Goal: Information Seeking & Learning: Check status

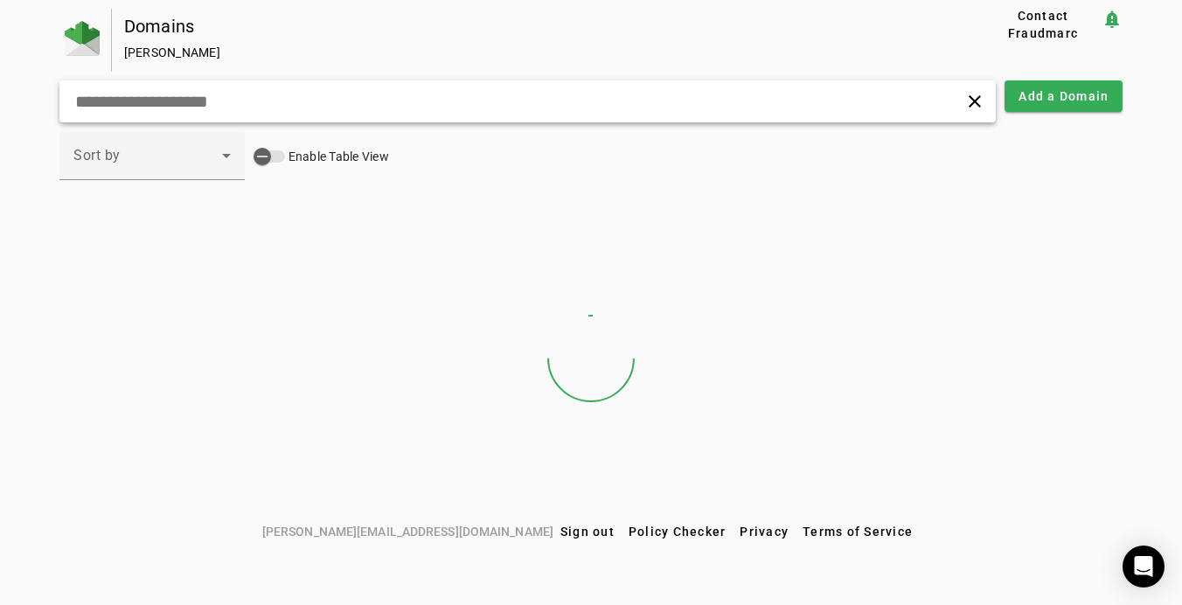
click at [245, 104] on input "text" at bounding box center [330, 101] width 515 height 21
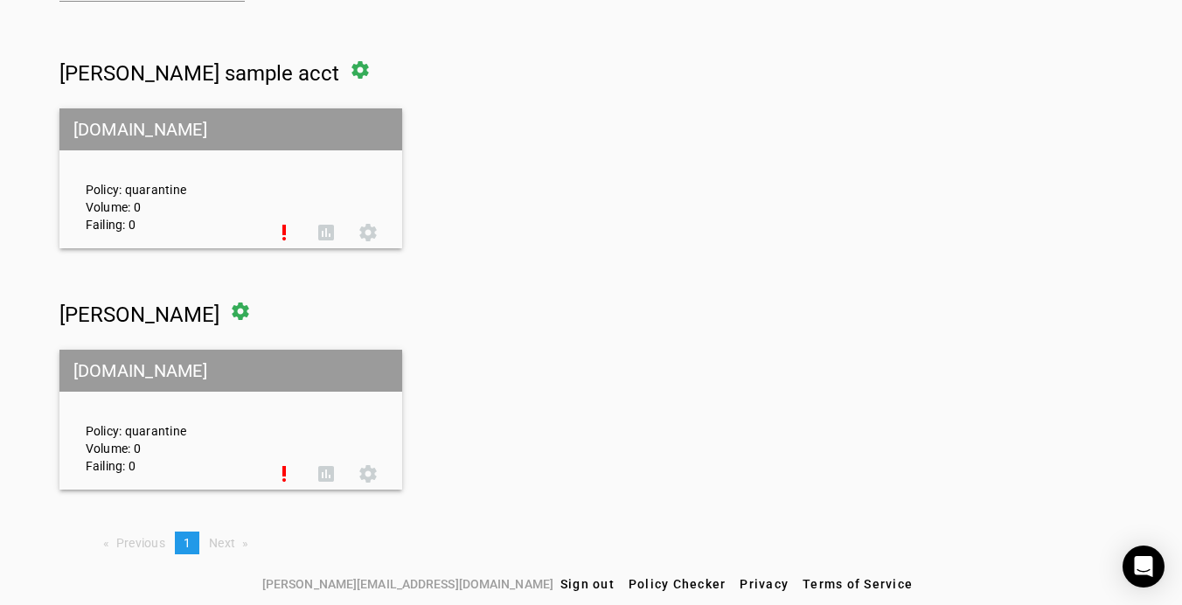
scroll to position [178, 0]
click at [157, 342] on div "Account #86704" at bounding box center [139, 344] width 98 height 21
click at [159, 346] on div "Account #86704" at bounding box center [139, 344] width 98 height 21
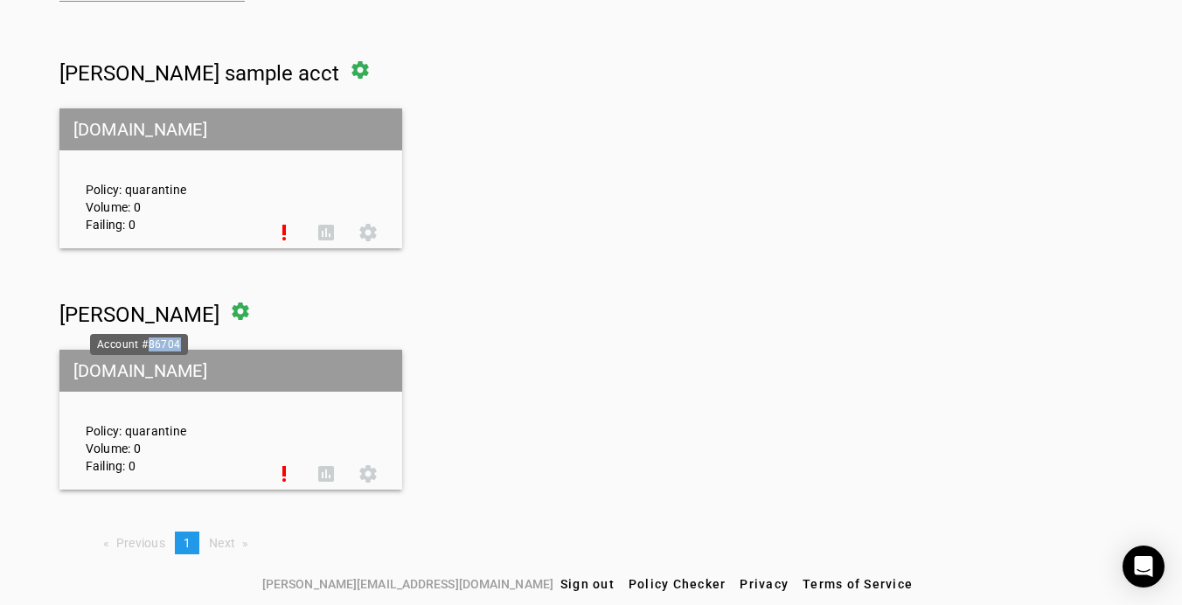
copy div "86704"
click at [677, 345] on div "Nicholas Bennet settings asana.com Policy: quarantine Volume: 0 Failing: 0 prio…" at bounding box center [591, 389] width 1064 height 199
click at [476, 312] on h1 "Nicholas Bennet settings" at bounding box center [591, 311] width 1064 height 42
click at [165, 350] on div "Account #86704" at bounding box center [139, 344] width 98 height 21
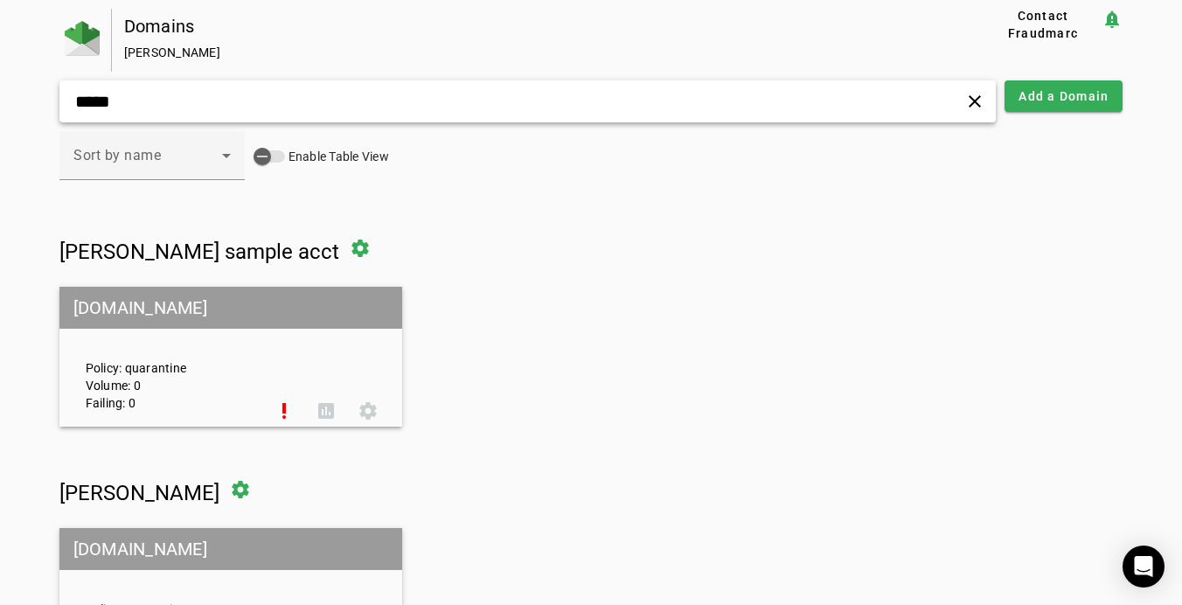
scroll to position [0, 0]
click at [150, 98] on input "*****" at bounding box center [330, 101] width 515 height 21
paste input "text"
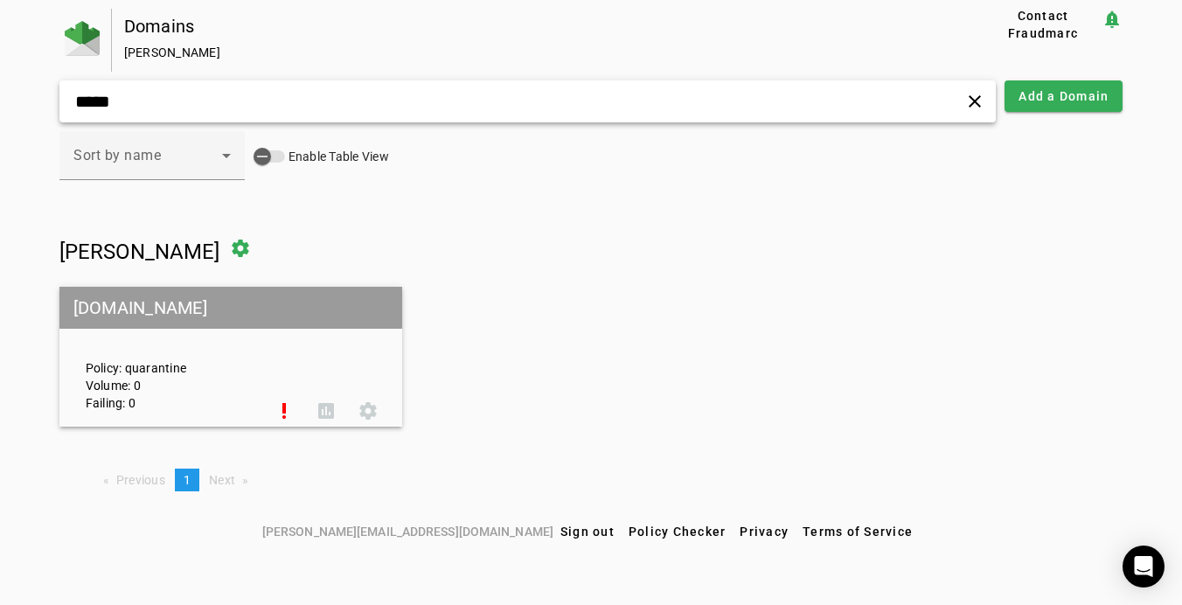
type input "*****"
click at [127, 308] on mat-grid-tile-header "asana.com" at bounding box center [230, 308] width 343 height 42
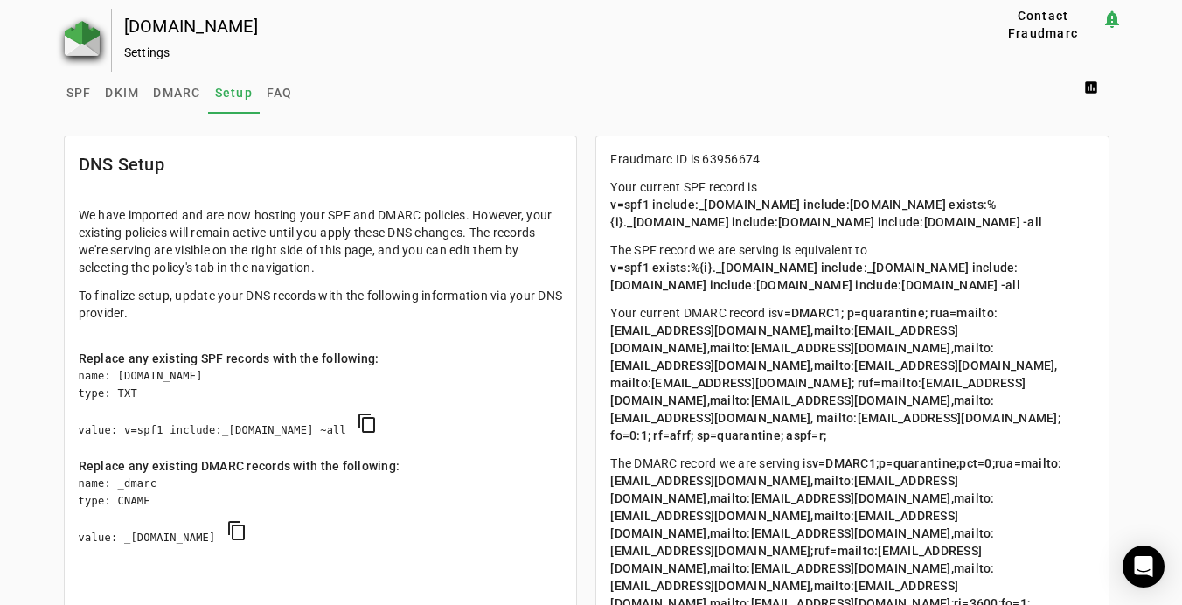
click at [80, 42] on img at bounding box center [82, 38] width 35 height 35
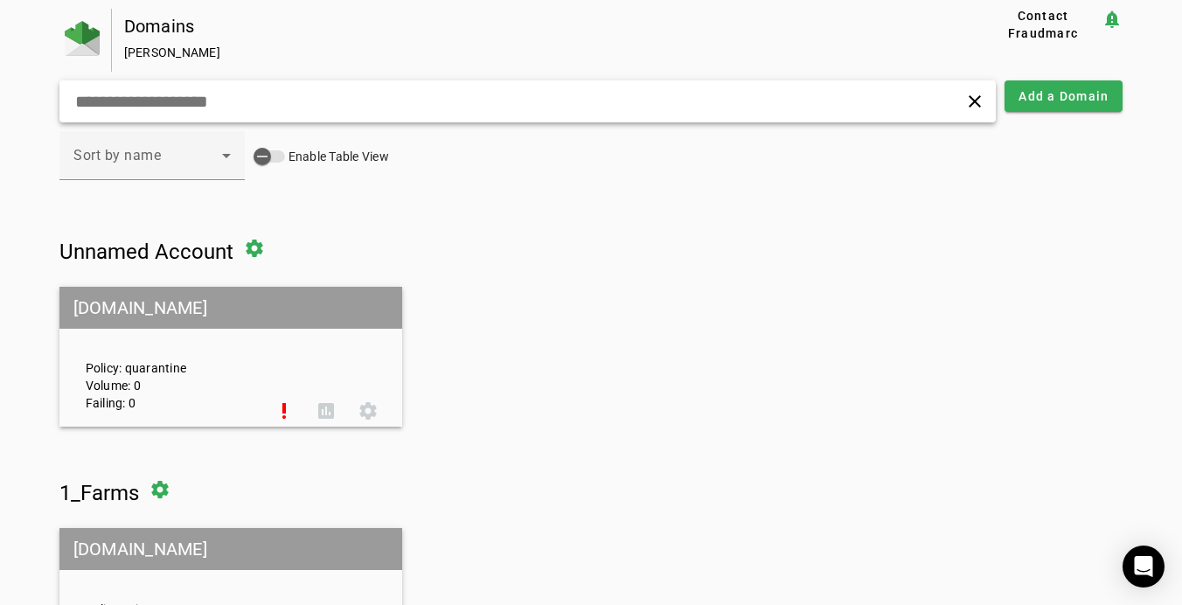
click at [172, 94] on input "text" at bounding box center [330, 101] width 515 height 21
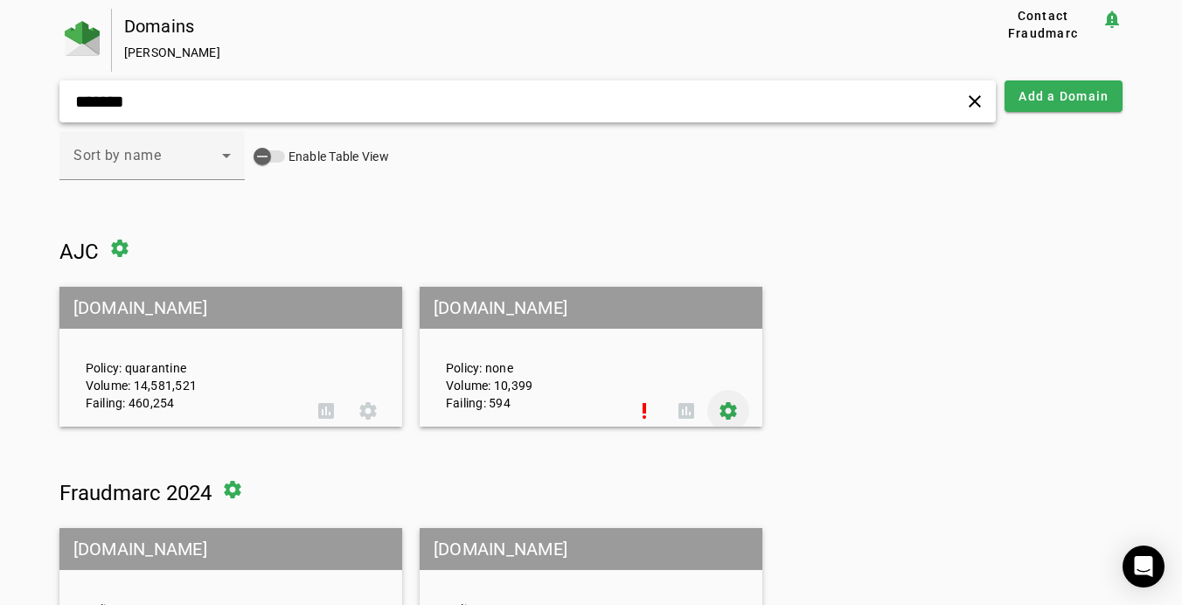
type input "*******"
click at [741, 410] on span at bounding box center [728, 411] width 42 height 42
click at [678, 408] on span at bounding box center [687, 411] width 42 height 42
click at [336, 402] on span at bounding box center [326, 411] width 42 height 42
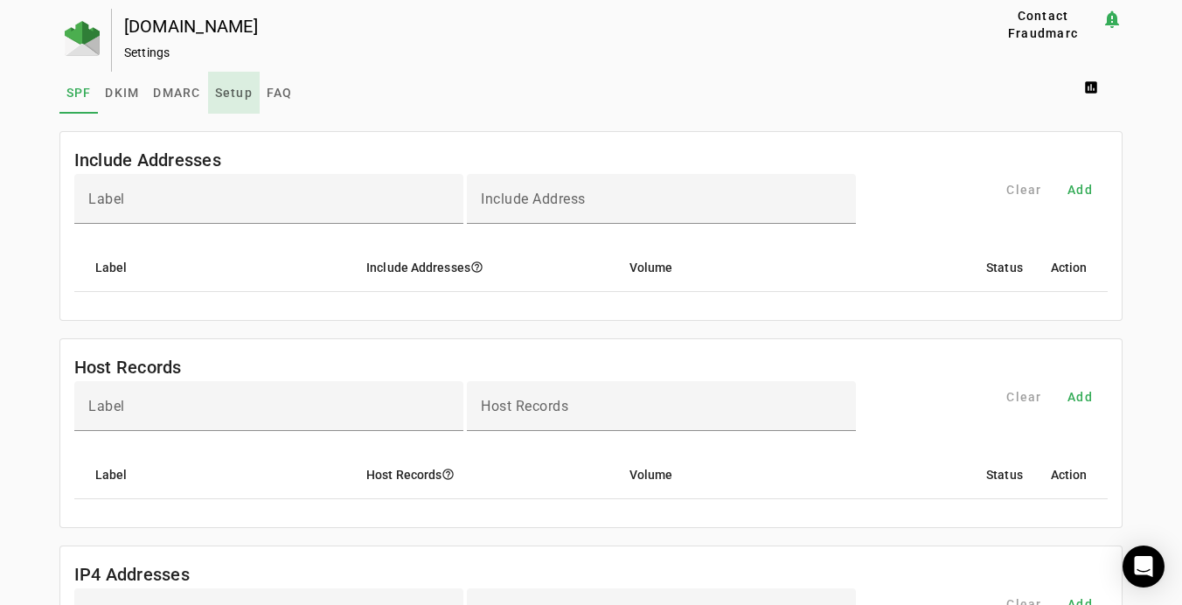
click at [244, 100] on span "Setup" at bounding box center [234, 93] width 38 height 42
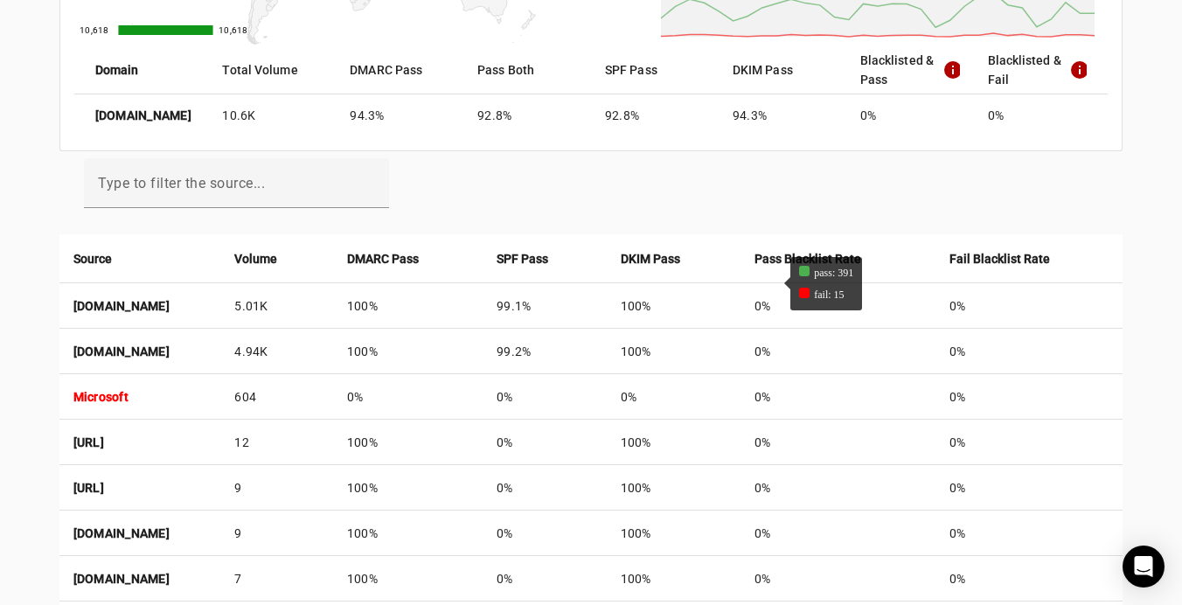
scroll to position [422, 0]
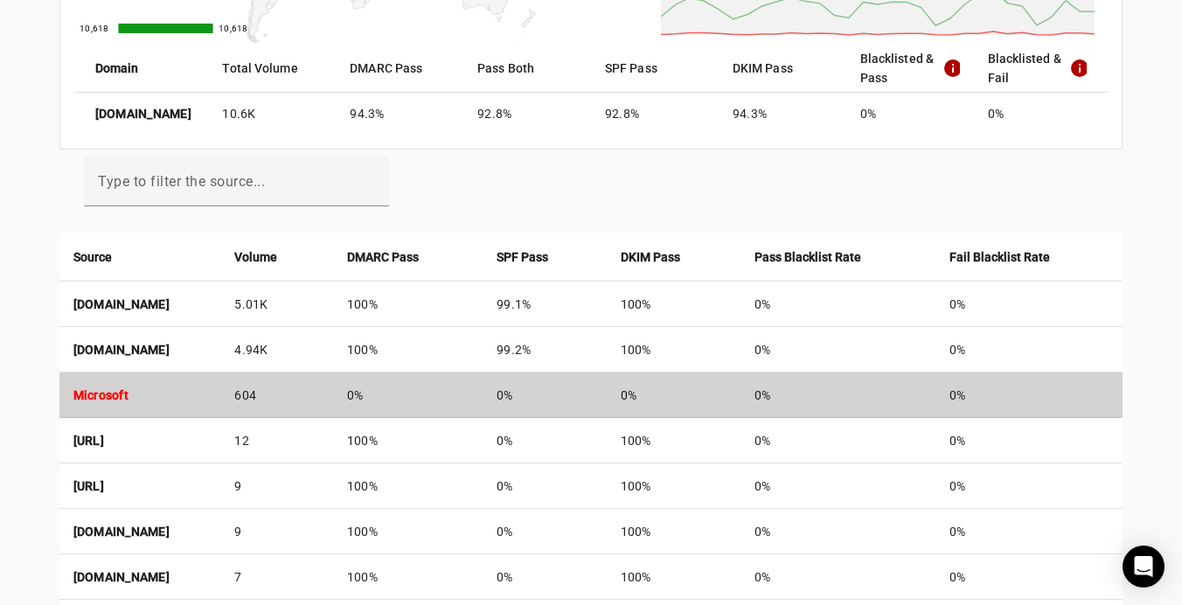
click at [483, 394] on td "0%" at bounding box center [408, 395] width 150 height 45
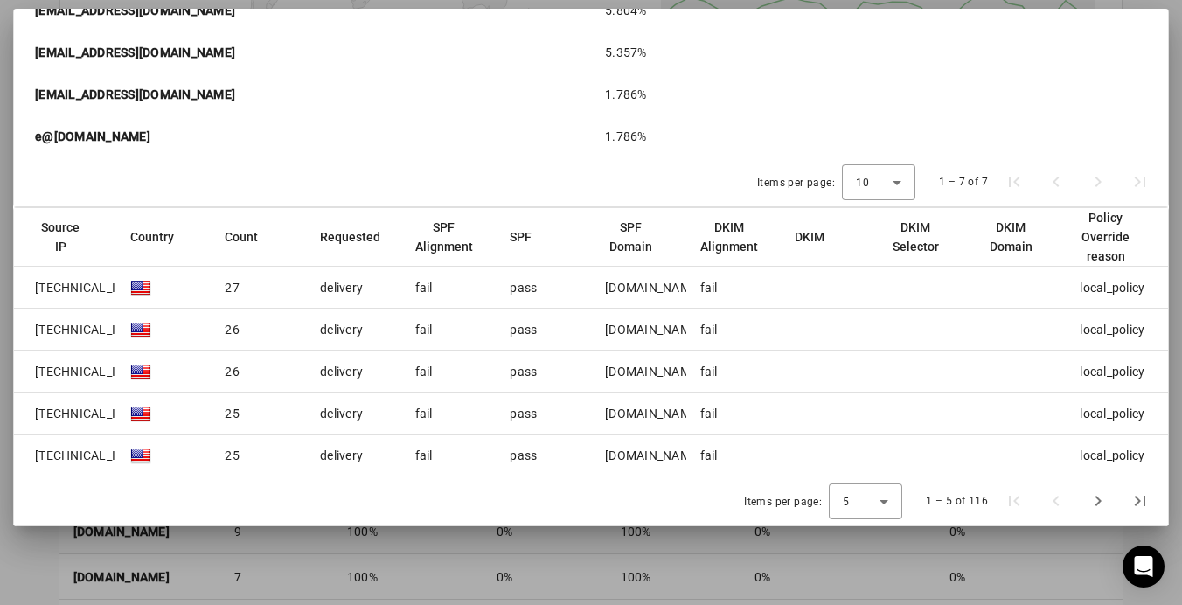
drag, startPoint x: 41, startPoint y: 563, endPoint x: 204, endPoint y: 323, distance: 290.3
click at [204, 323] on div "em.ajc.com Download PDF Microsoft - Mon Sep 01 2025 to Wed Oct 01 2025 close 59…" at bounding box center [591, 302] width 1182 height 605
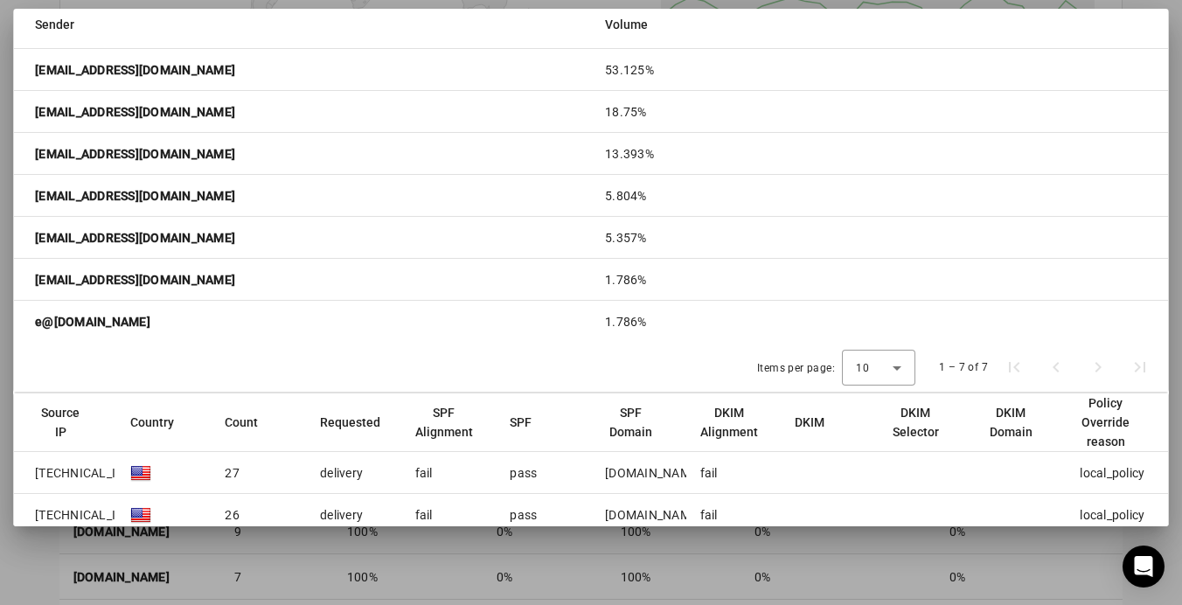
scroll to position [408, 0]
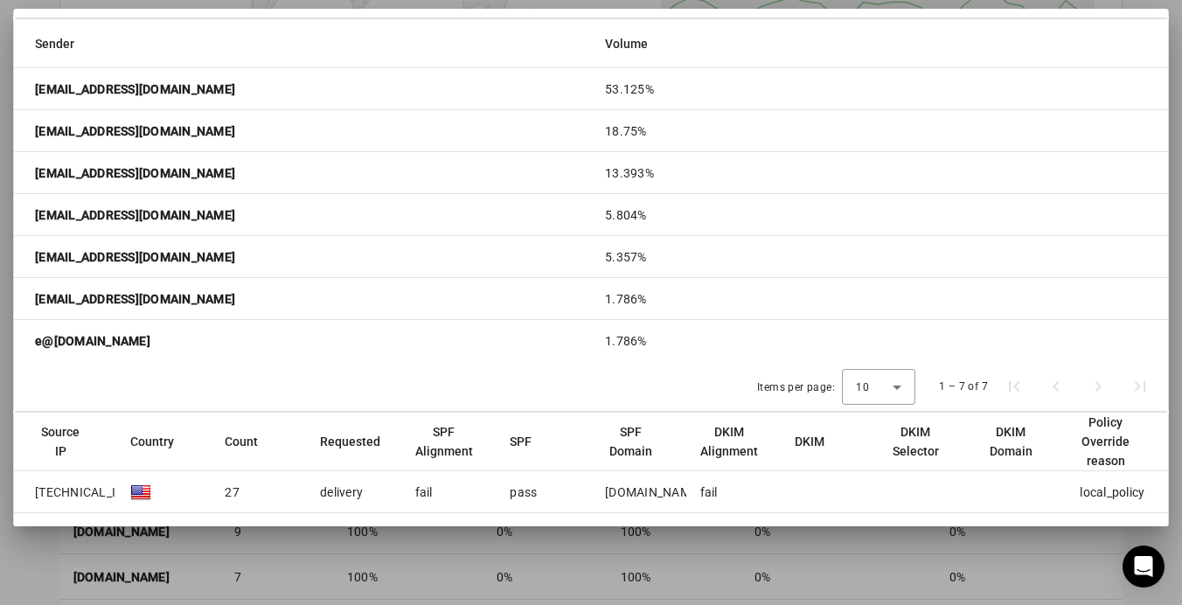
click at [198, 324] on mat-cell "e@em.ajc.com" at bounding box center [302, 341] width 577 height 42
click at [38, 546] on div at bounding box center [591, 302] width 1182 height 605
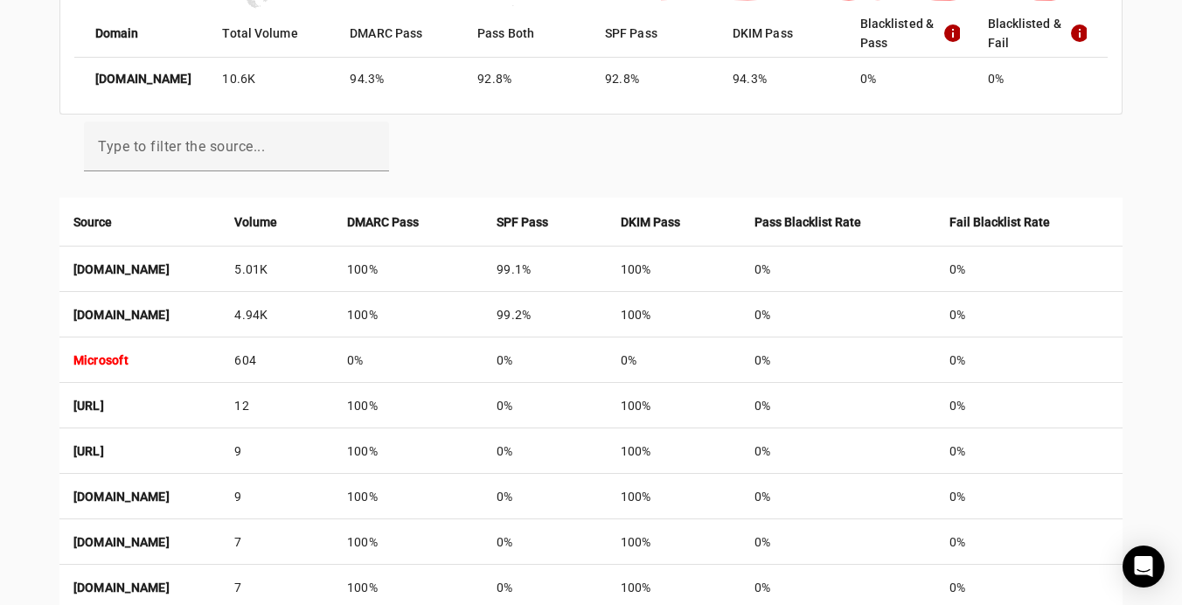
scroll to position [505, 0]
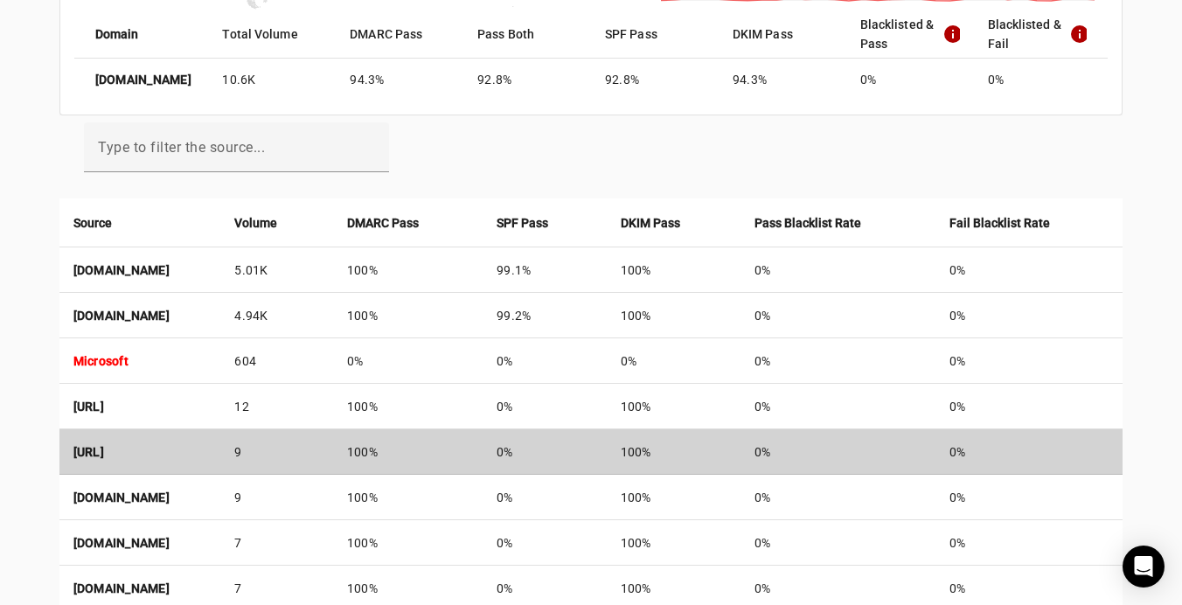
click at [221, 452] on td "160.73.51.204/32" at bounding box center [140, 451] width 162 height 45
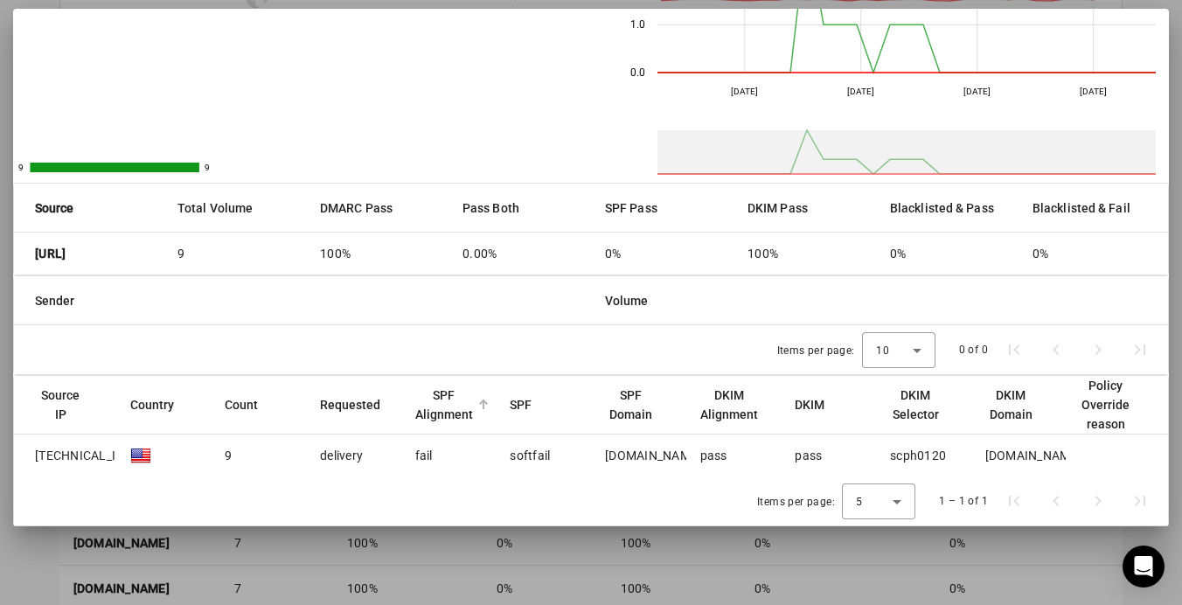
scroll to position [151, 0]
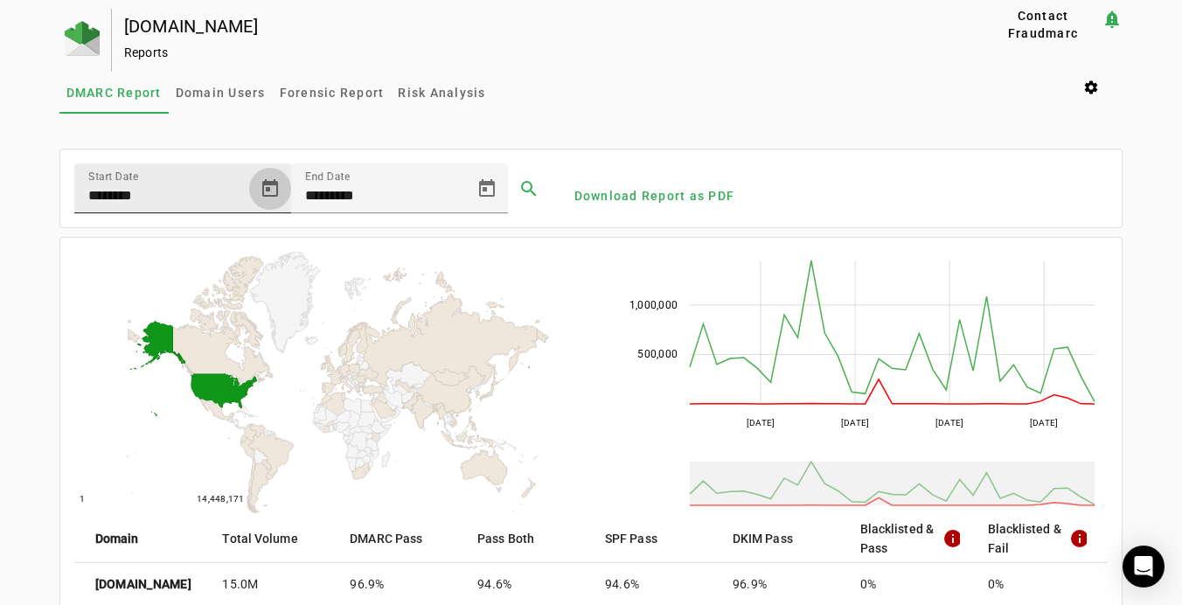
click at [268, 197] on span "Open calendar" at bounding box center [270, 189] width 42 height 42
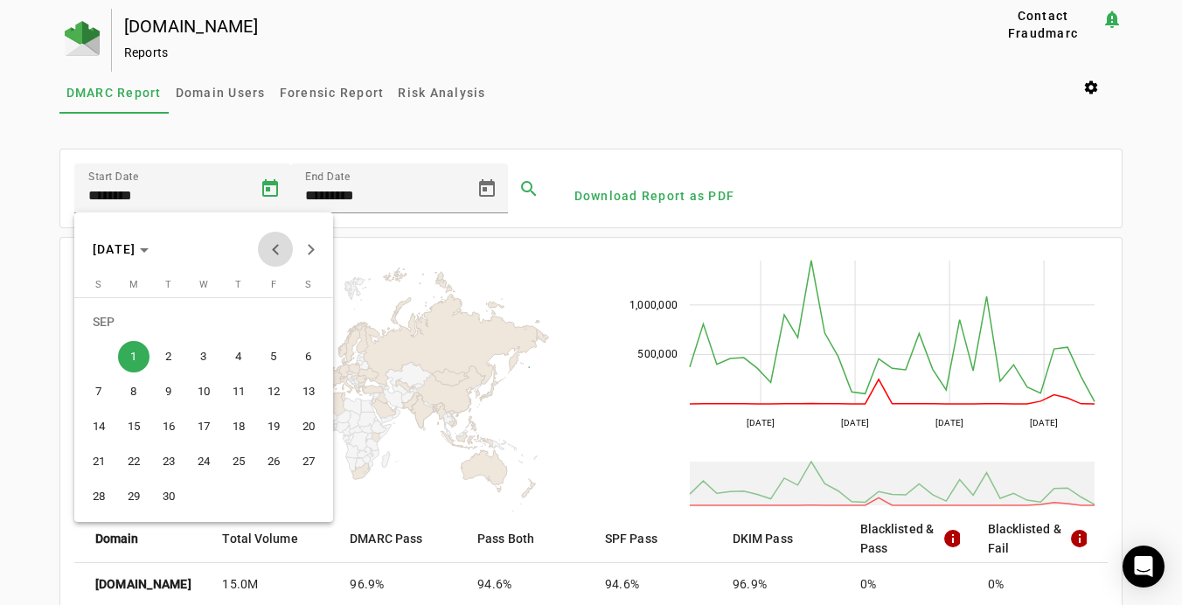
click at [270, 247] on span "Previous month" at bounding box center [275, 249] width 35 height 35
click at [274, 317] on span "1" at bounding box center [273, 321] width 31 height 31
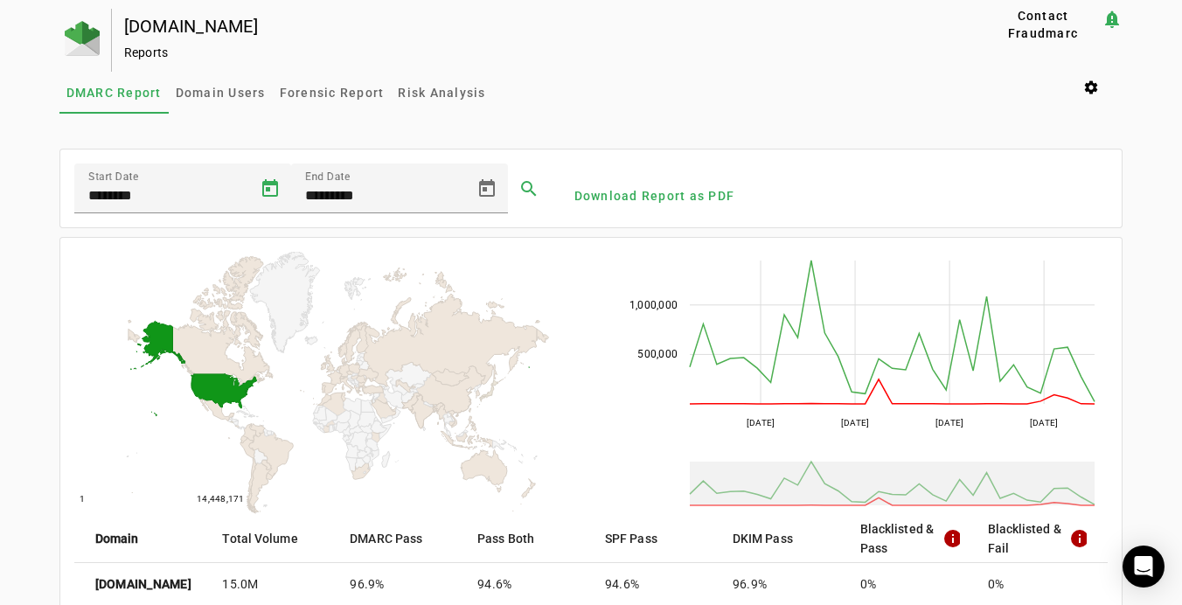
type input "********"
click at [527, 195] on span at bounding box center [529, 189] width 42 height 42
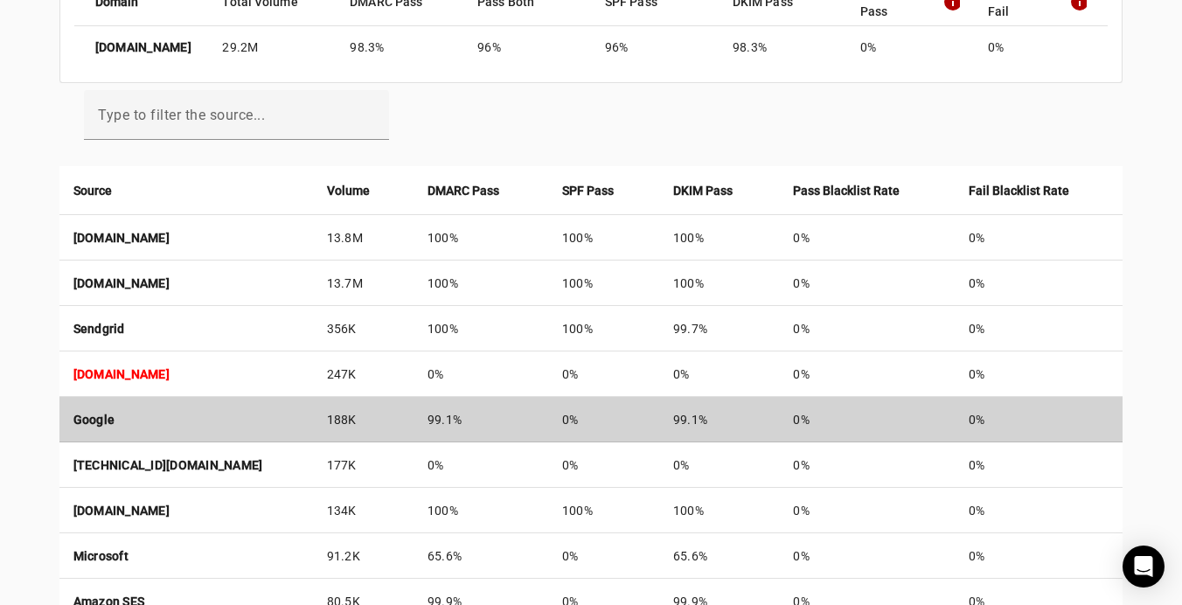
scroll to position [529, 0]
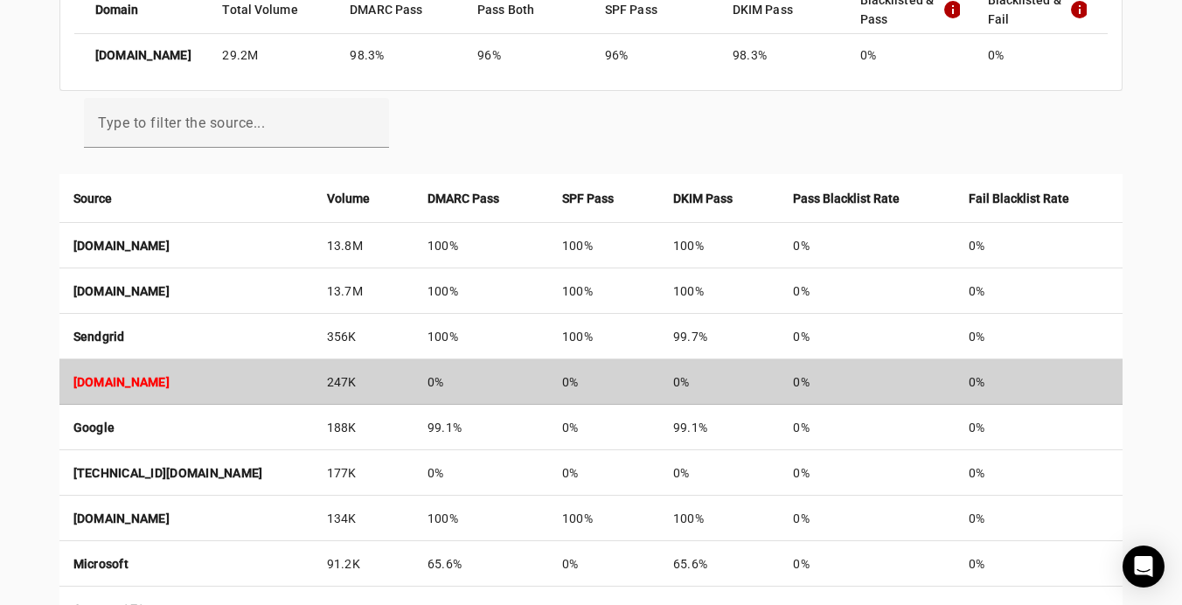
click at [921, 380] on td "0%" at bounding box center [867, 381] width 176 height 45
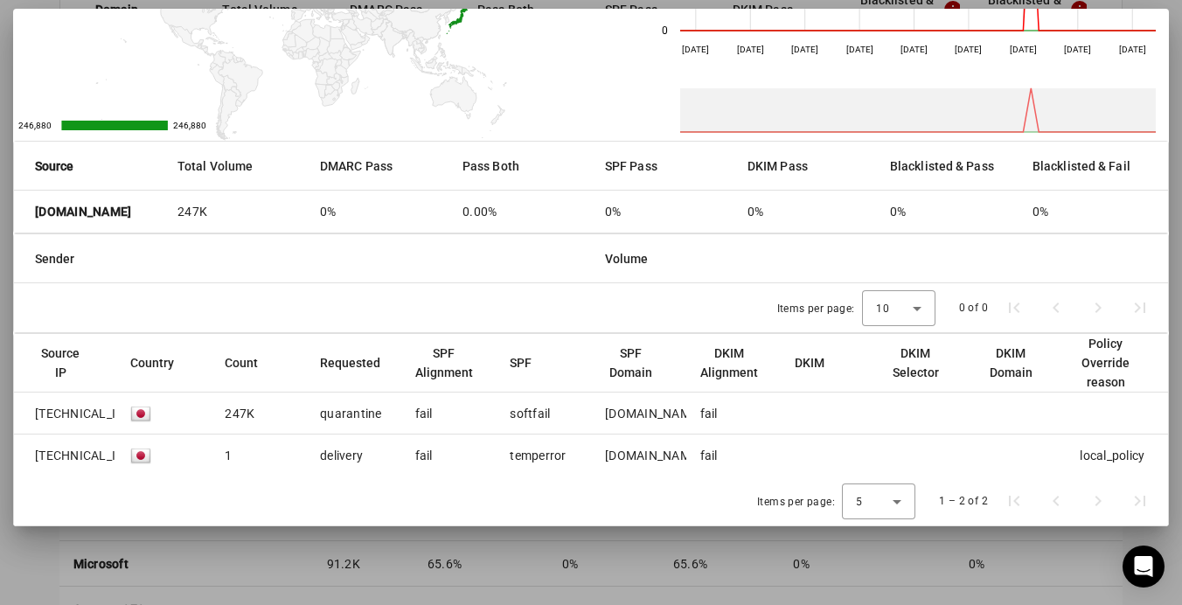
scroll to position [193, 0]
click at [1147, 540] on div at bounding box center [591, 302] width 1182 height 605
